Goal: Task Accomplishment & Management: Manage account settings

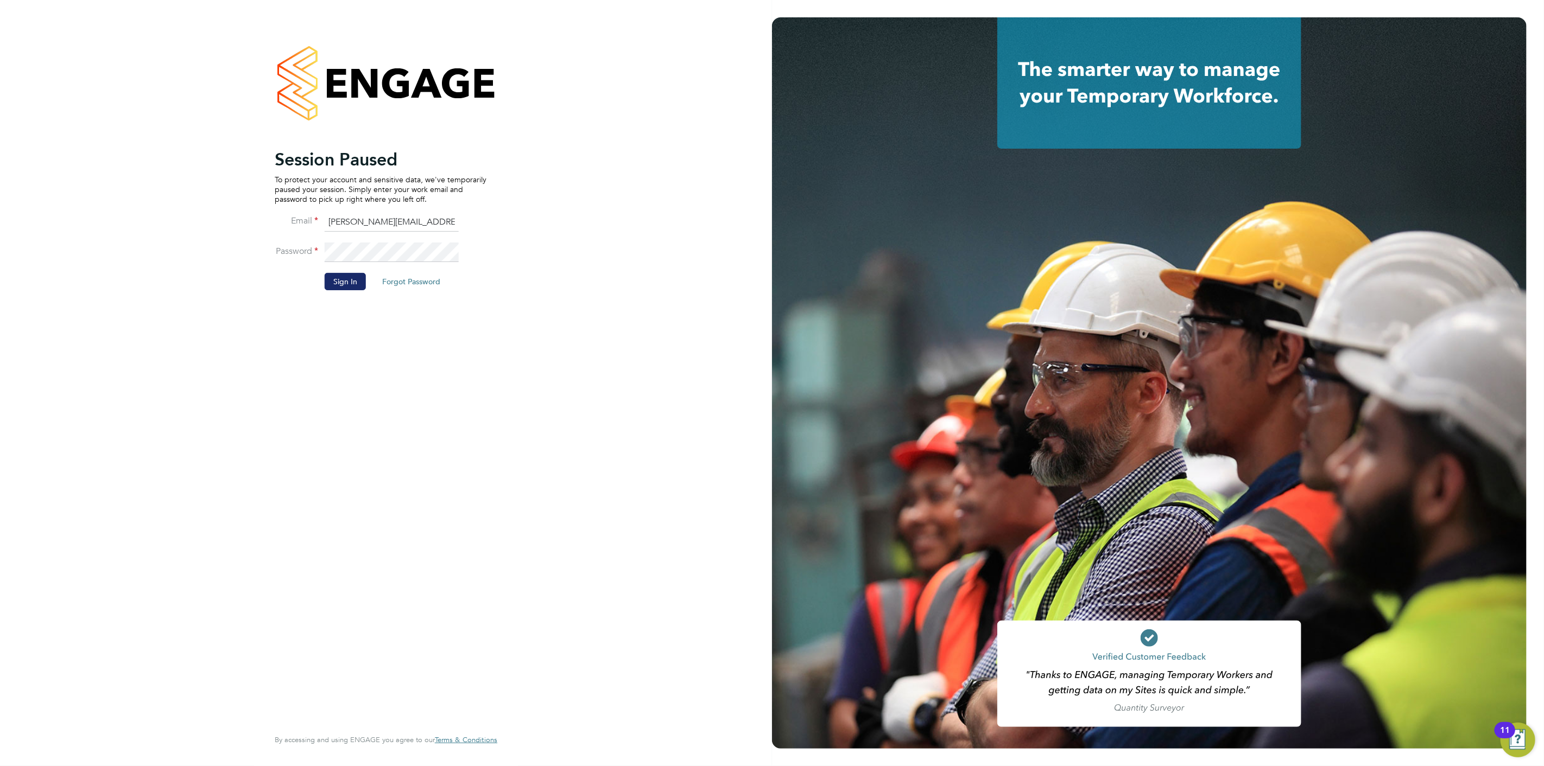
click at [345, 273] on button "Sign In" at bounding box center [345, 281] width 41 height 17
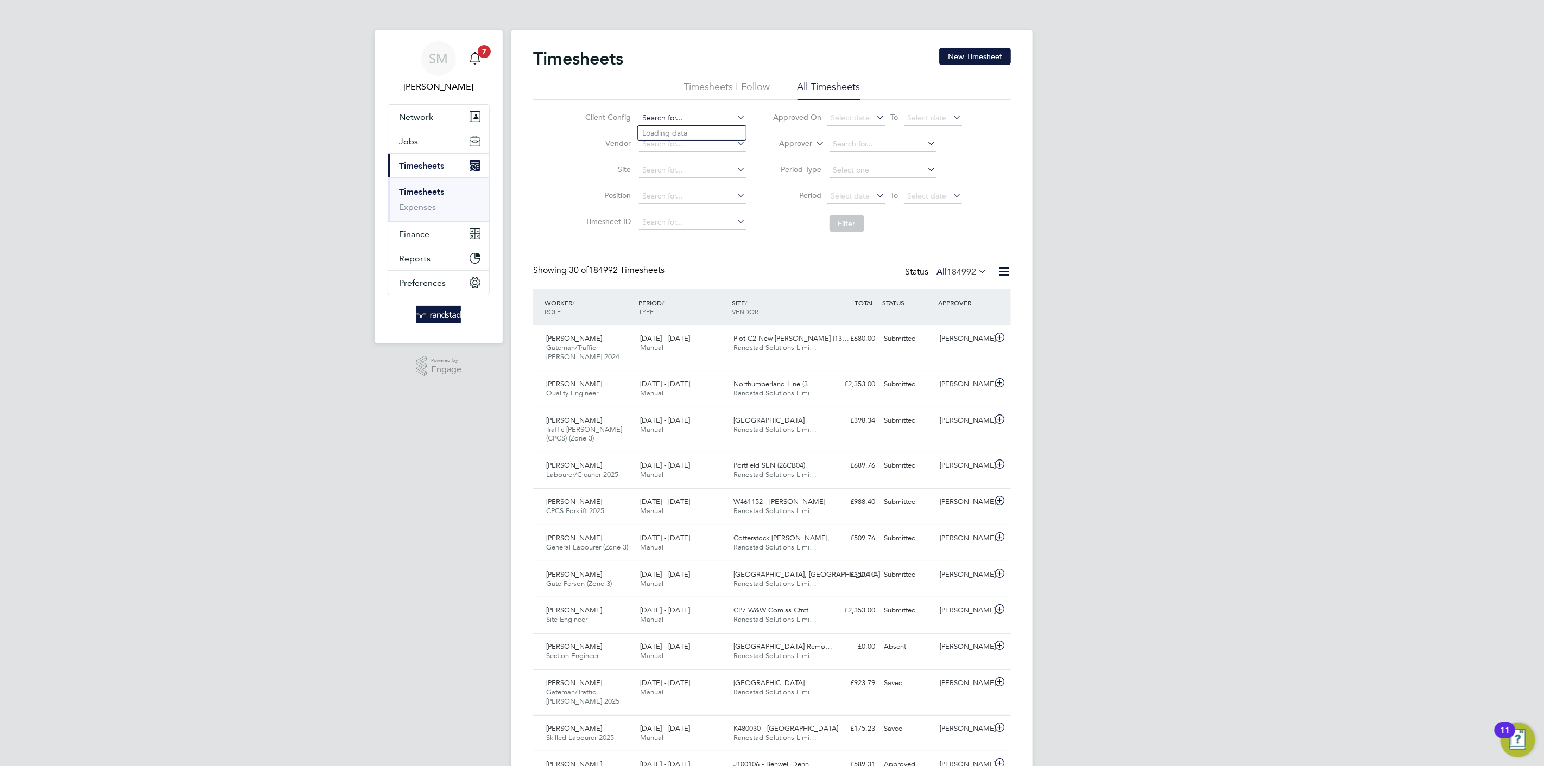
click at [672, 118] on input at bounding box center [692, 118] width 107 height 15
click at [846, 145] on input at bounding box center [882, 144] width 107 height 15
click at [809, 142] on label "Approver" at bounding box center [788, 143] width 49 height 11
click at [796, 156] on li "Worker" at bounding box center [786, 156] width 54 height 14
click at [847, 144] on input at bounding box center [882, 144] width 107 height 15
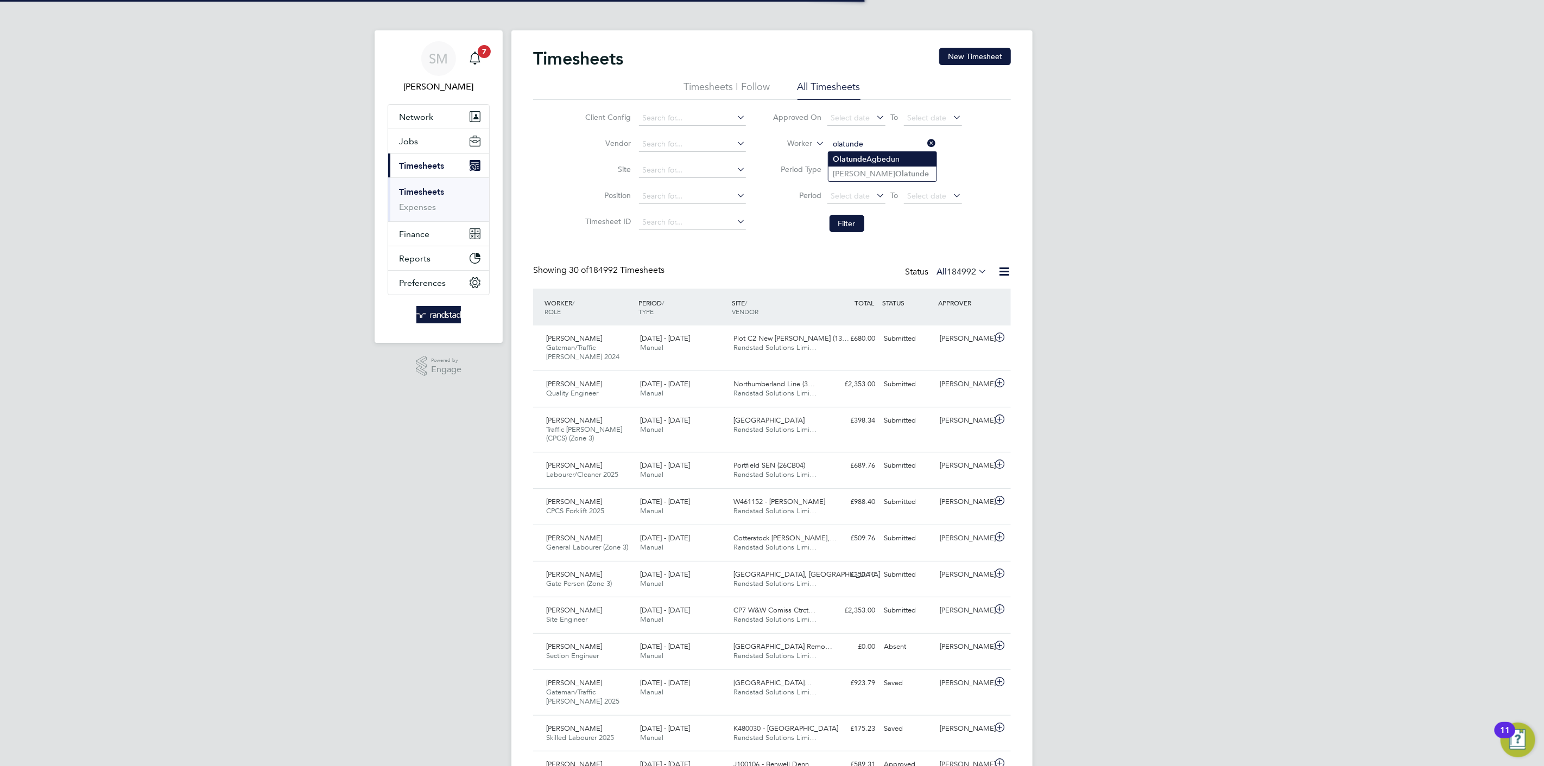
click at [846, 153] on li "Olatunde Agbedun" at bounding box center [882, 159] width 108 height 15
type input "Olatunde Agbedun"
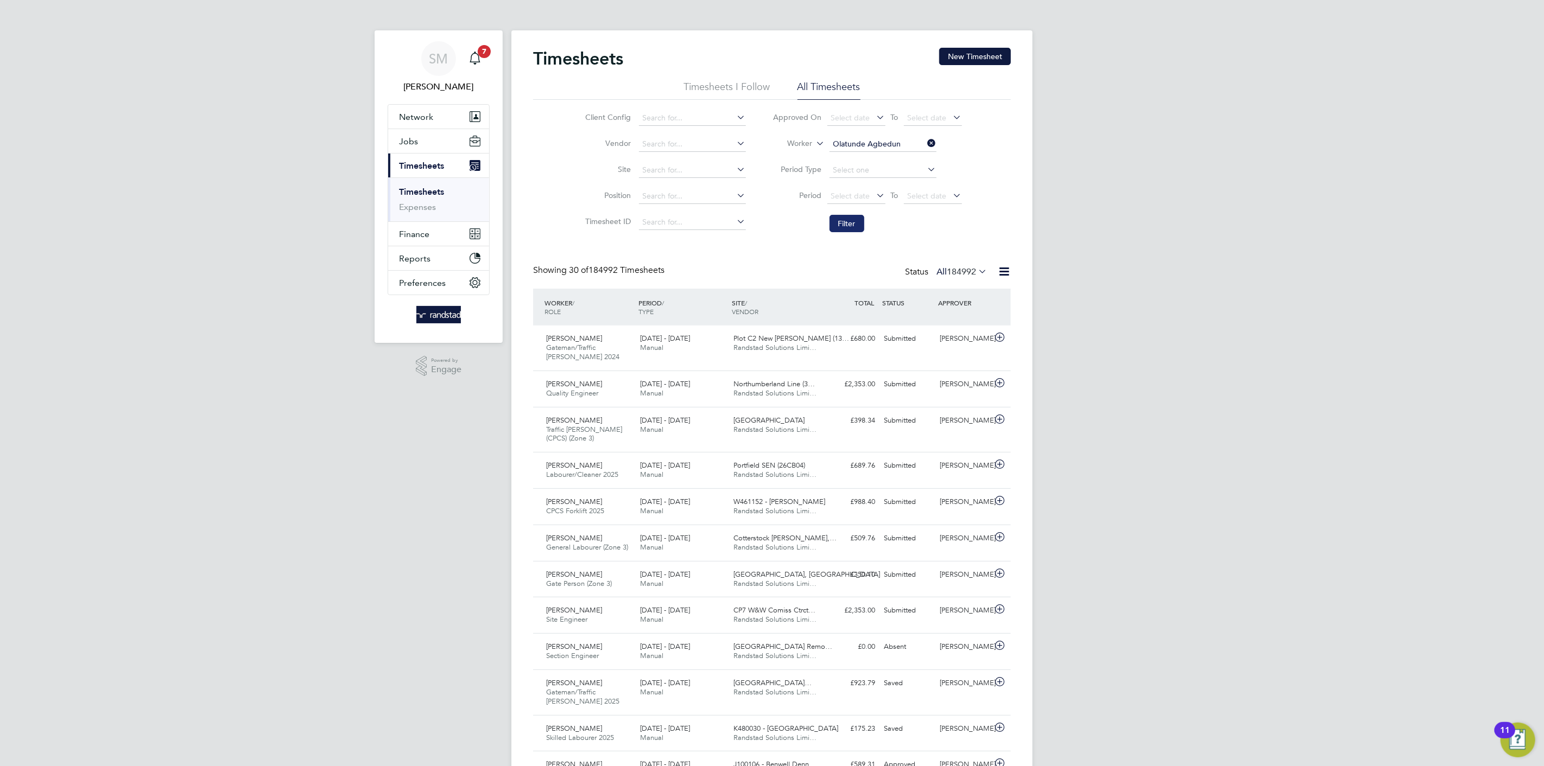
click at [851, 215] on button "Filter" at bounding box center [846, 223] width 35 height 17
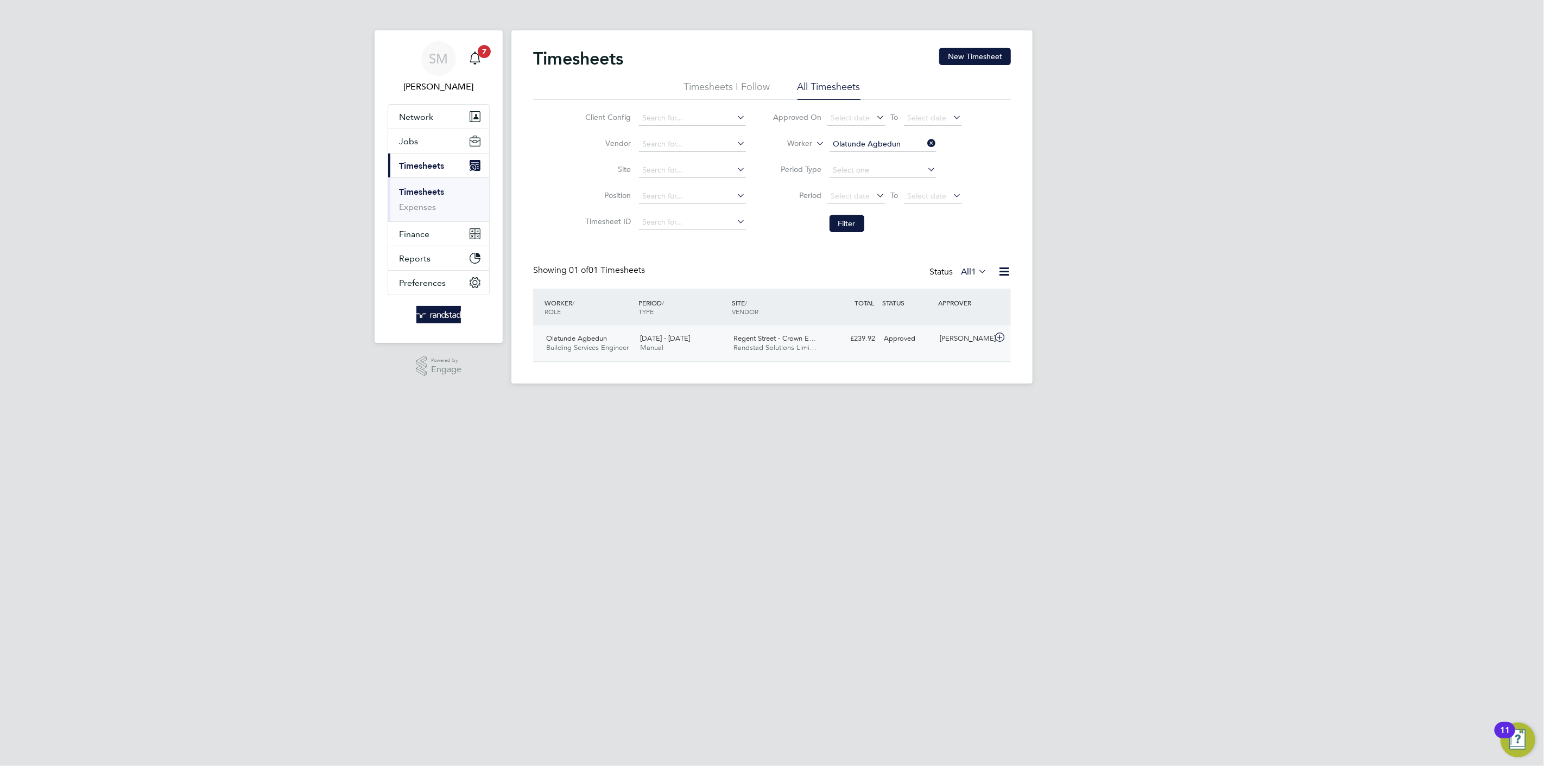
click at [842, 344] on div "£239.92 Approved" at bounding box center [851, 339] width 56 height 18
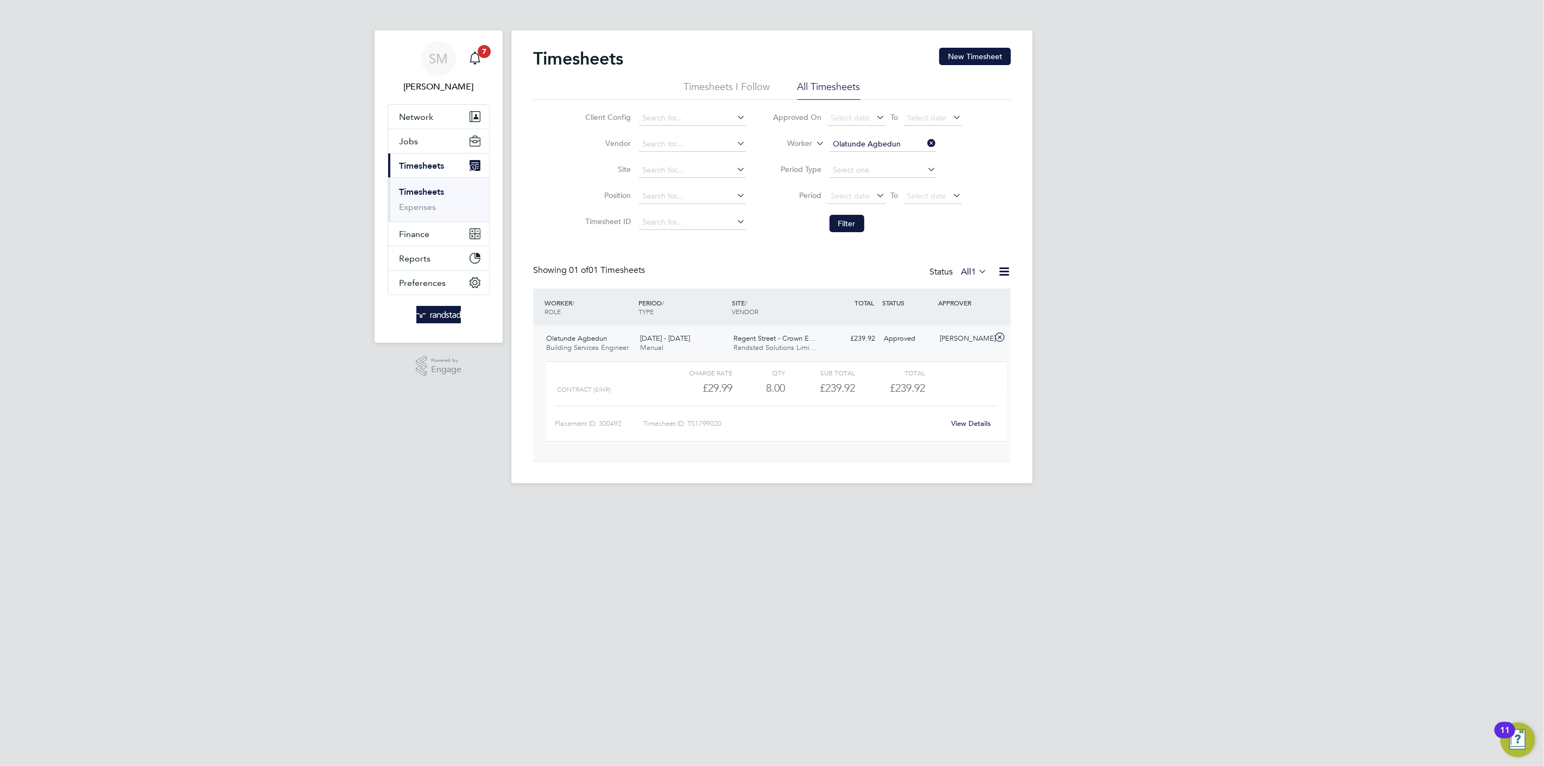
click at [784, 351] on span "Randstad Solutions Limi…" at bounding box center [775, 347] width 83 height 9
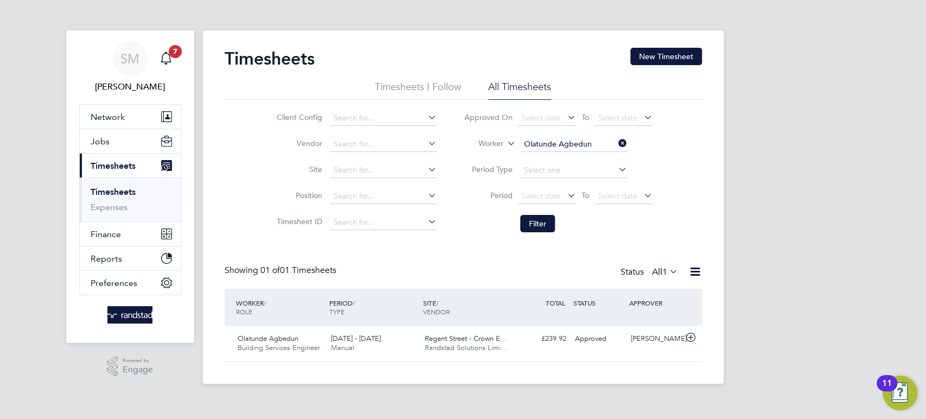
scroll to position [27, 94]
